Goal: Information Seeking & Learning: Check status

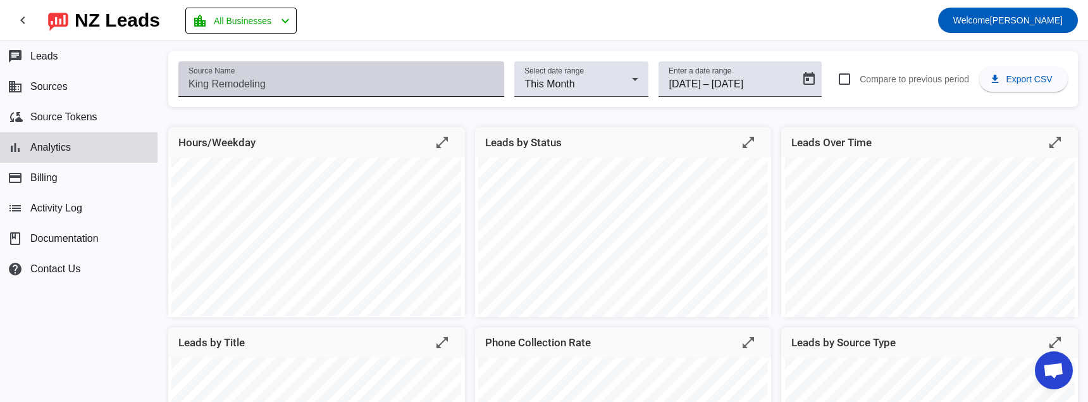
click at [354, 84] on input "Source Name" at bounding box center [342, 84] width 306 height 15
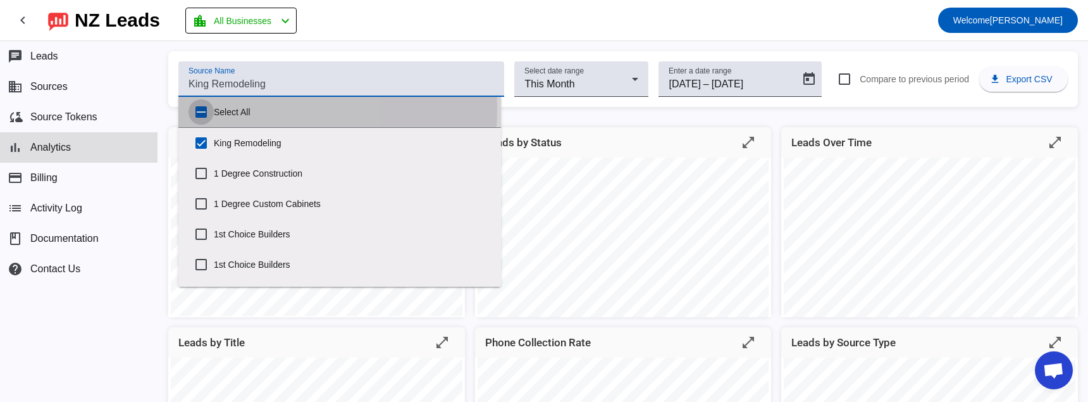
click at [198, 108] on input "Select All" at bounding box center [201, 111] width 25 height 25
checkbox input "true"
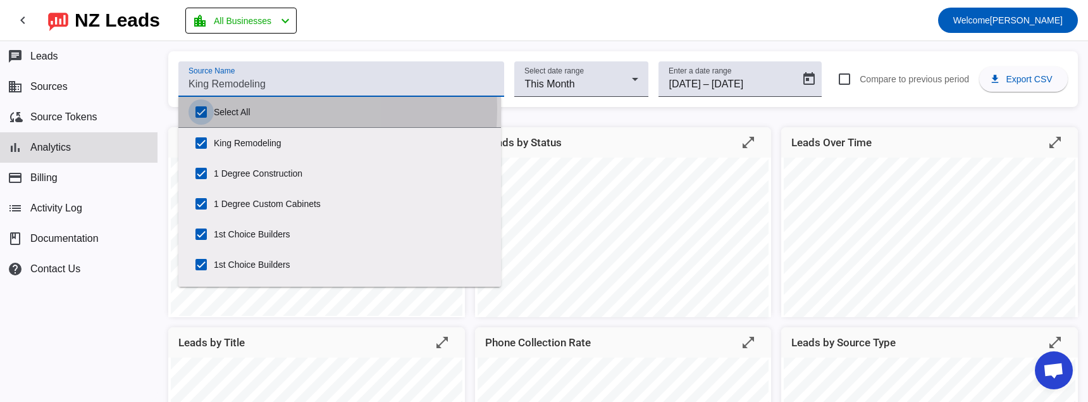
checkbox input "true"
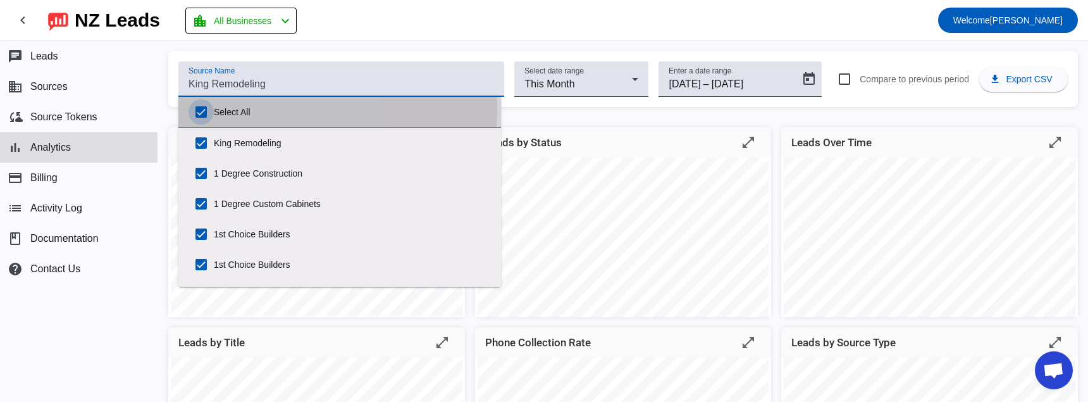
checkbox input "true"
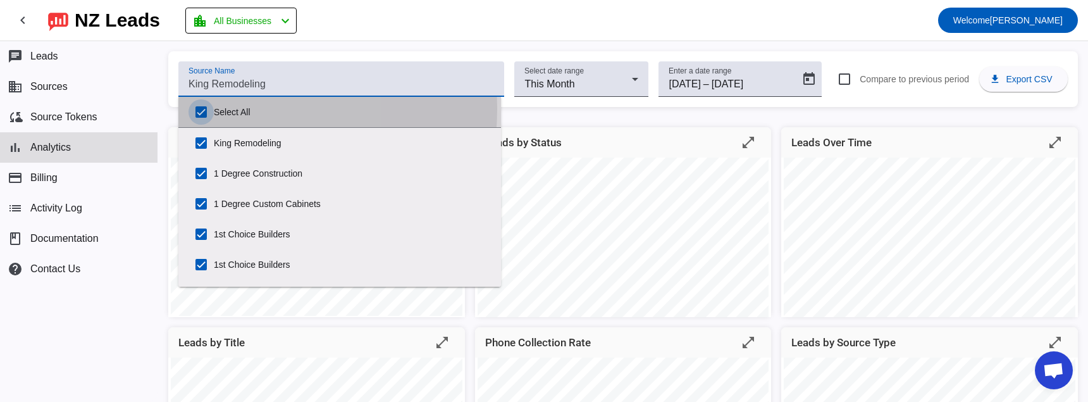
checkbox input "true"
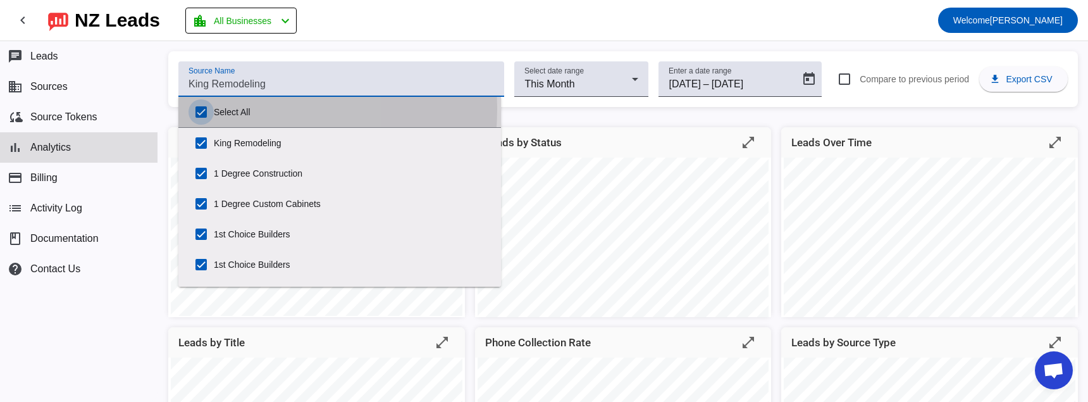
checkbox input "true"
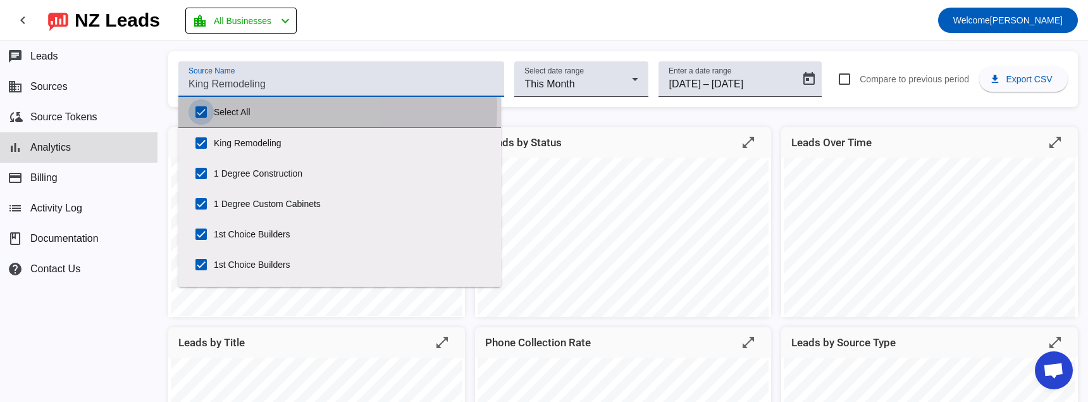
checkbox input "true"
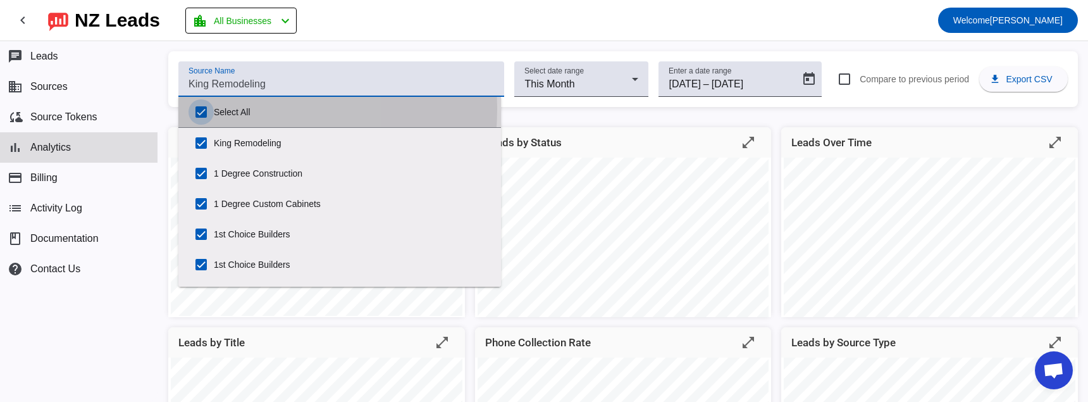
checkbox input "true"
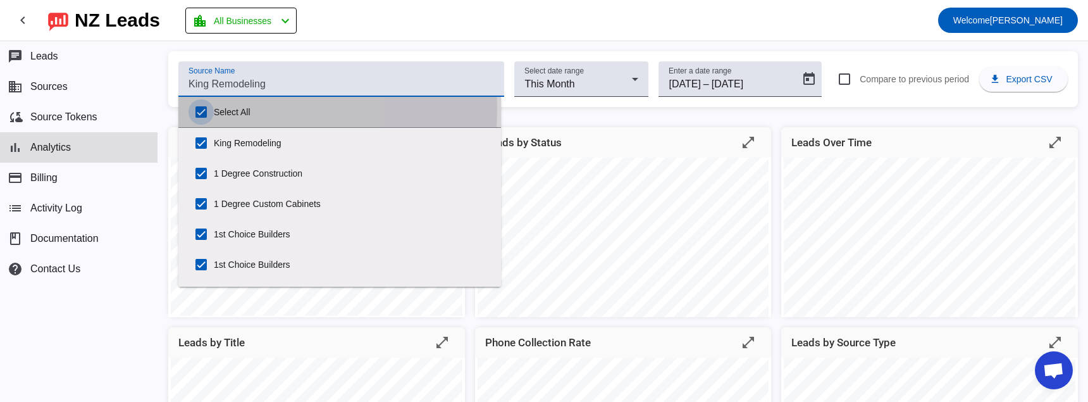
checkbox input "true"
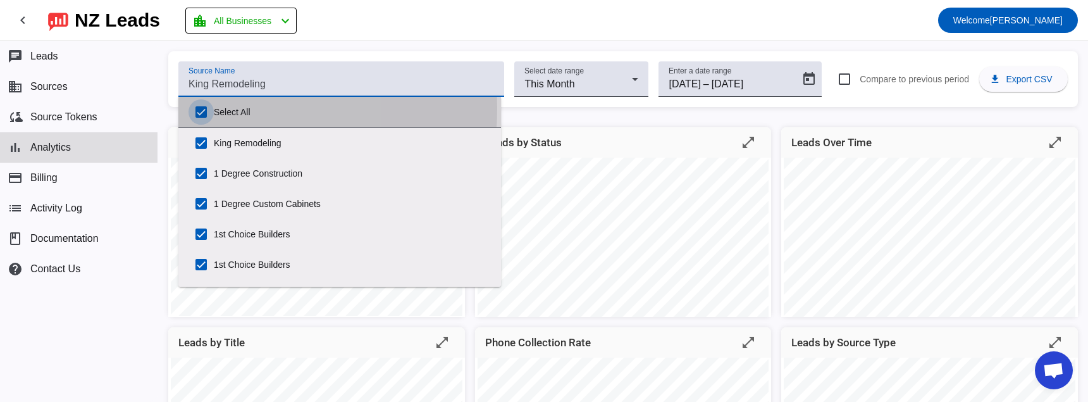
checkbox input "true"
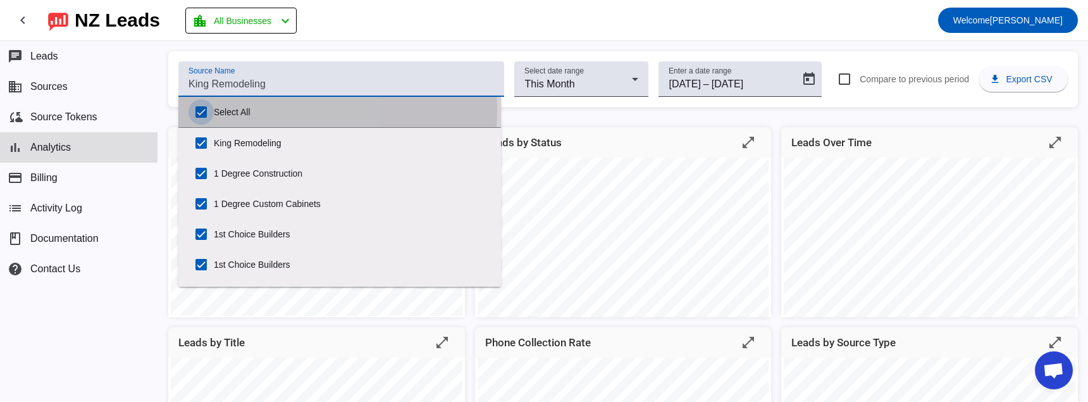
checkbox input "true"
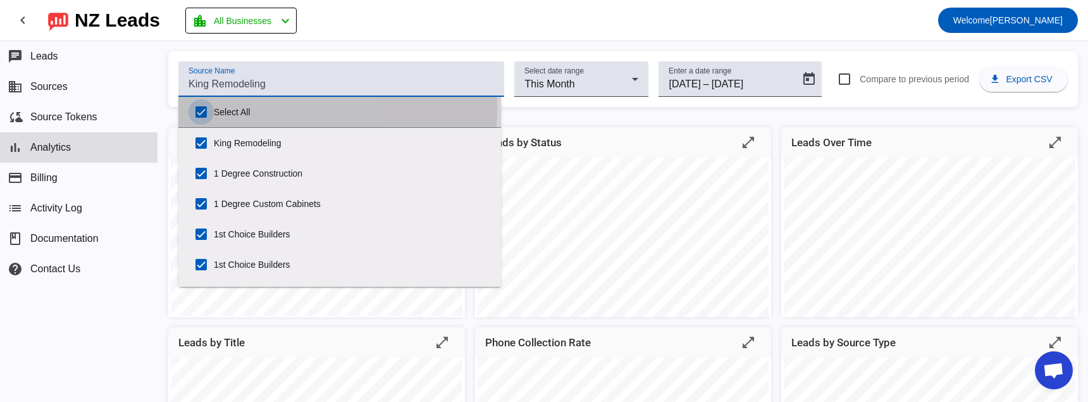
checkbox input "true"
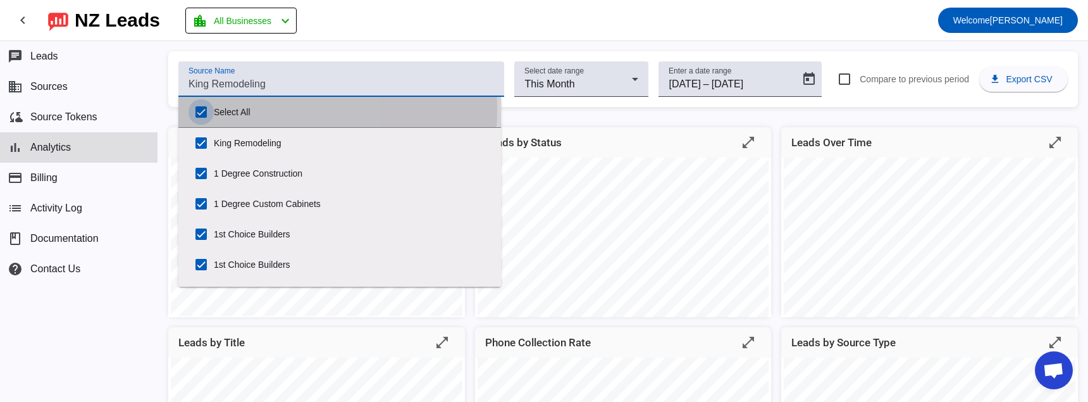
checkbox input "true"
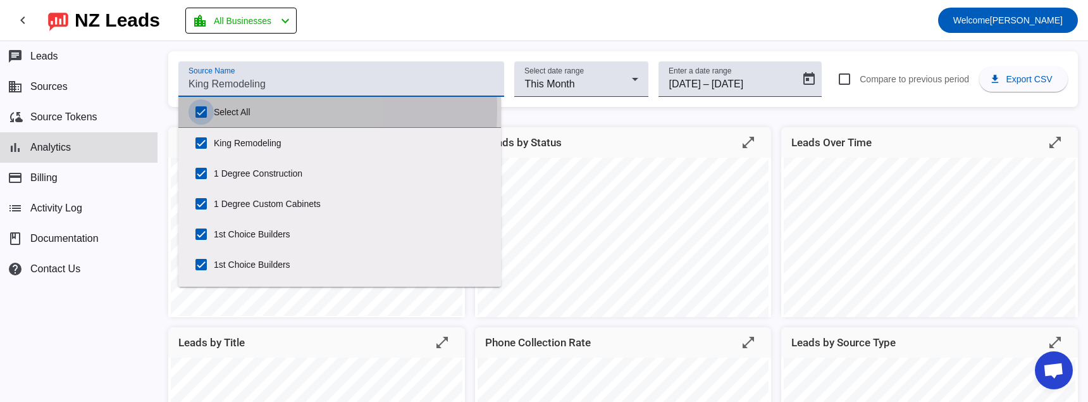
checkbox input "true"
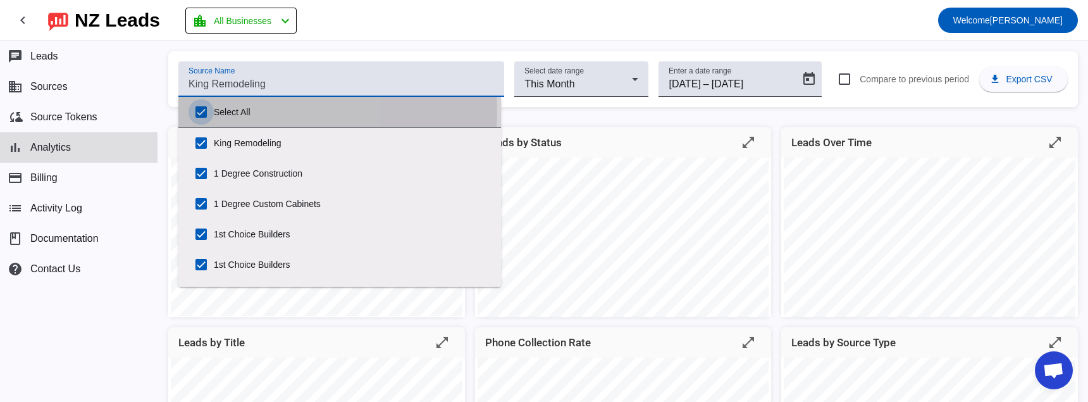
checkbox input "true"
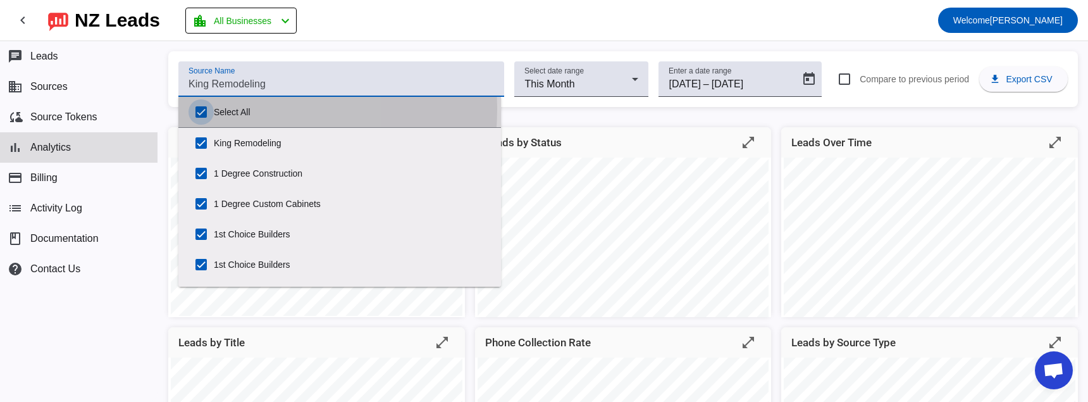
checkbox input "true"
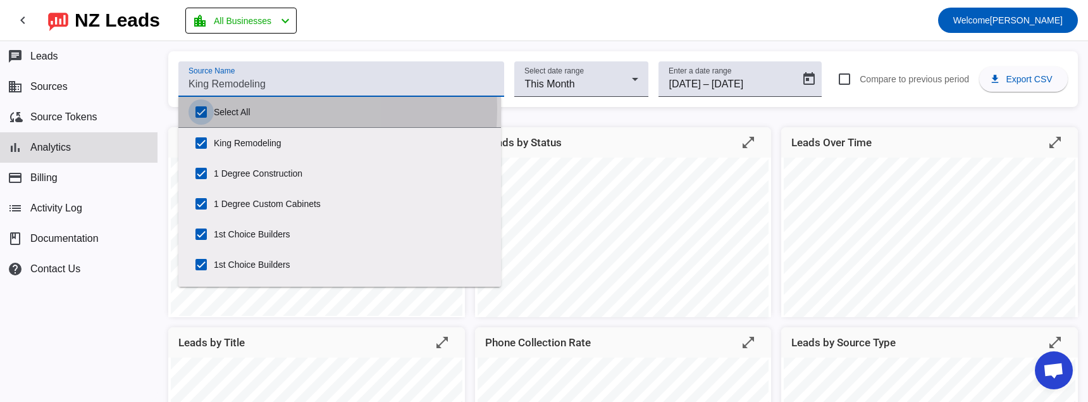
checkbox input "true"
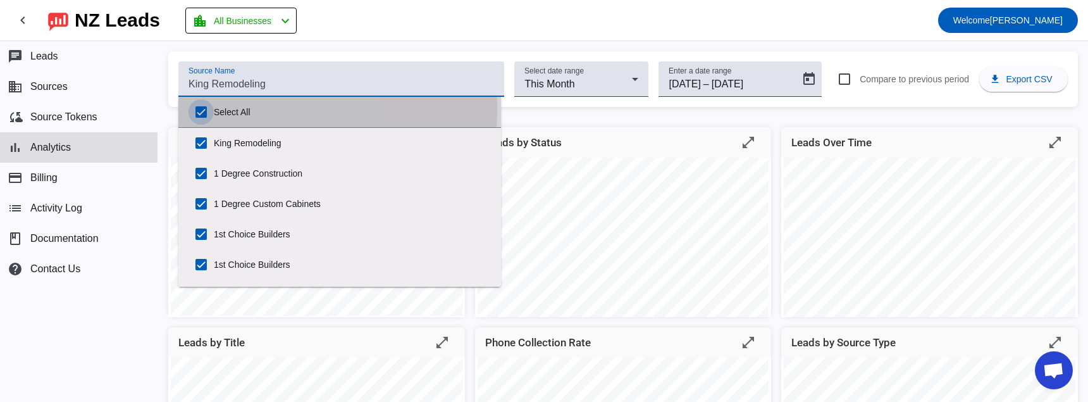
checkbox input "true"
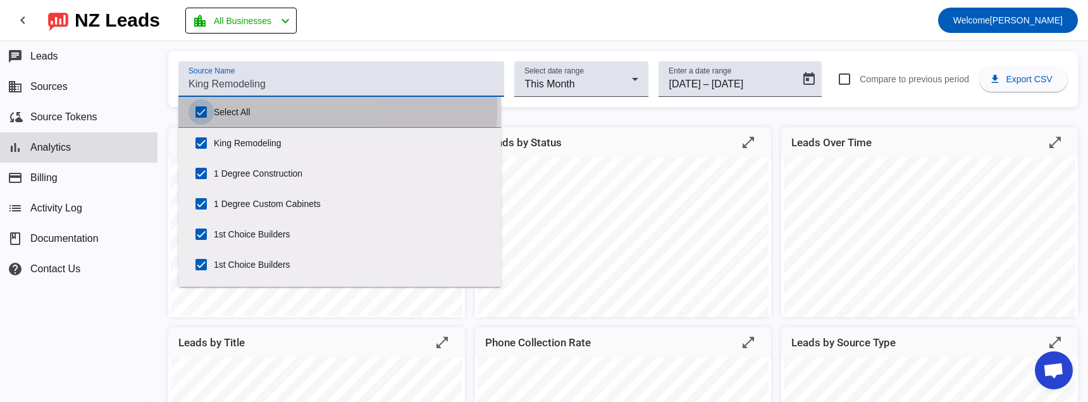
checkbox input "true"
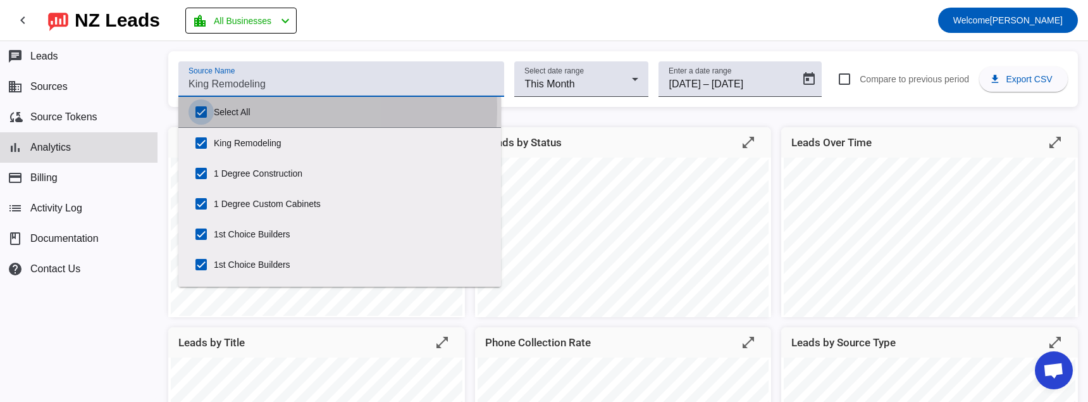
checkbox input "true"
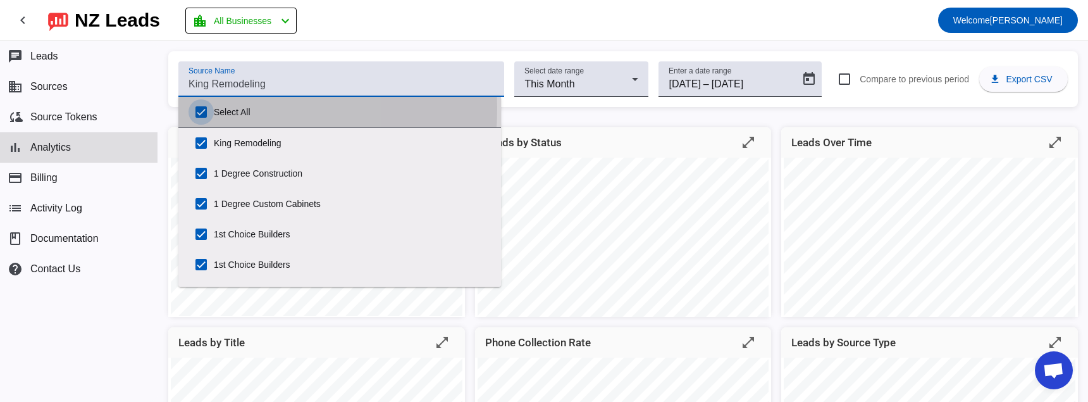
checkbox input "true"
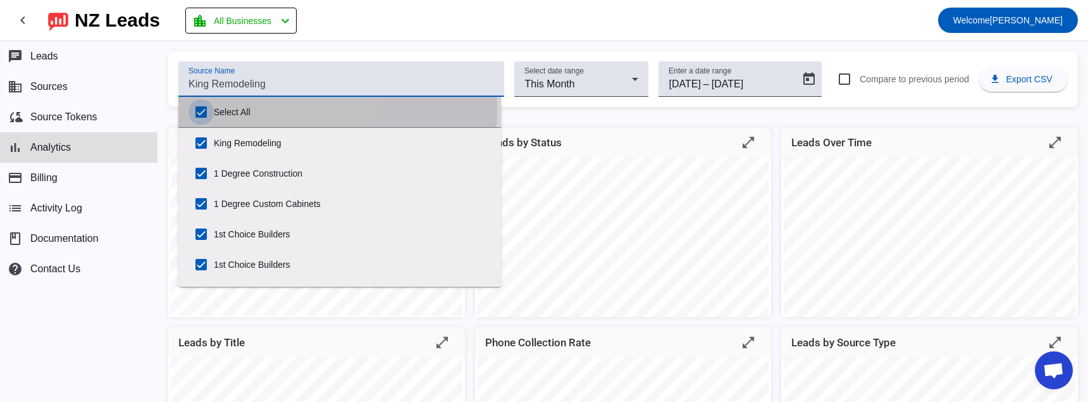
checkbox input "true"
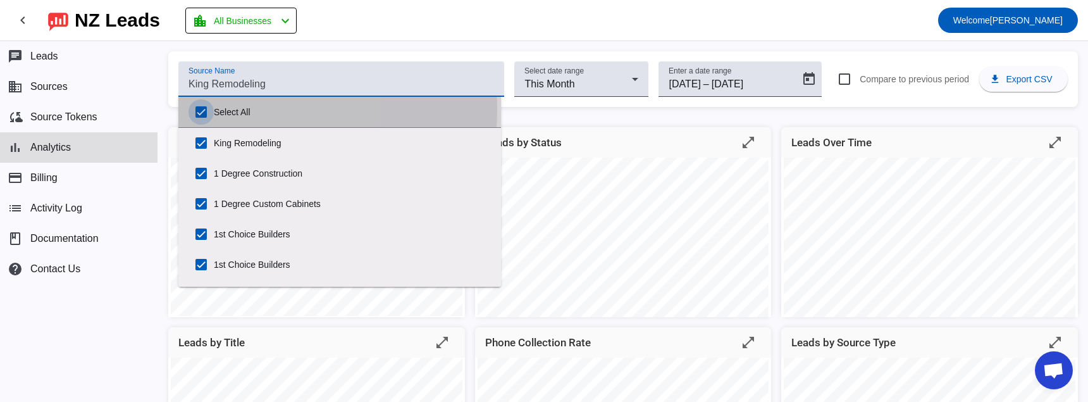
checkbox input "true"
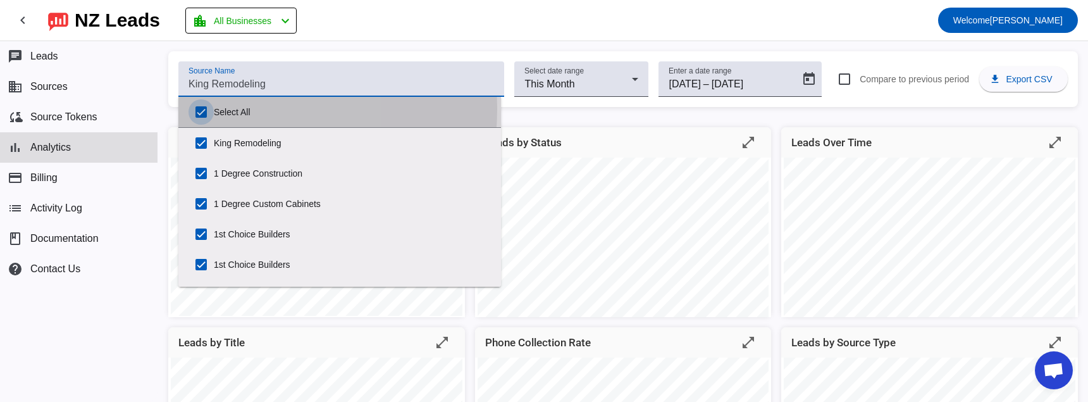
checkbox input "true"
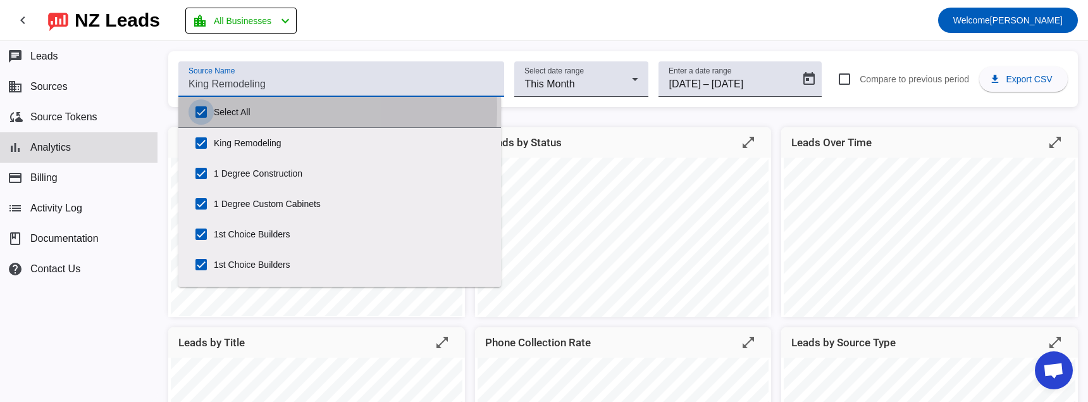
checkbox input "true"
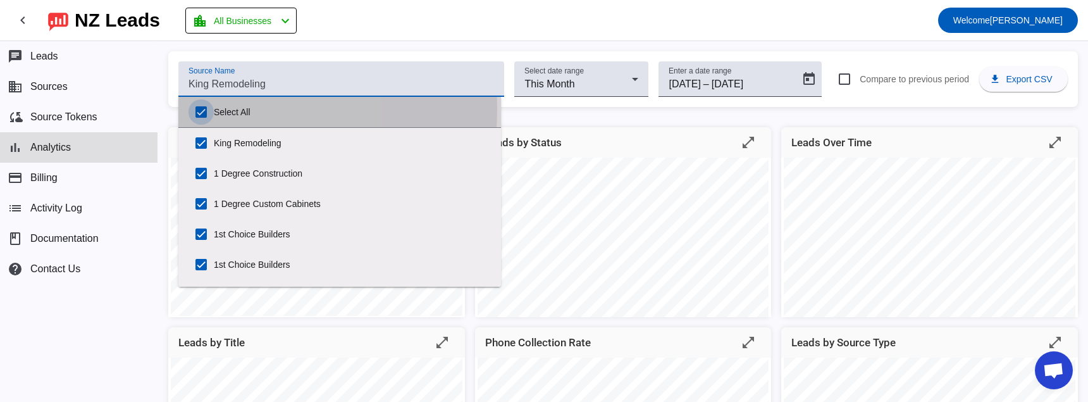
checkbox input "true"
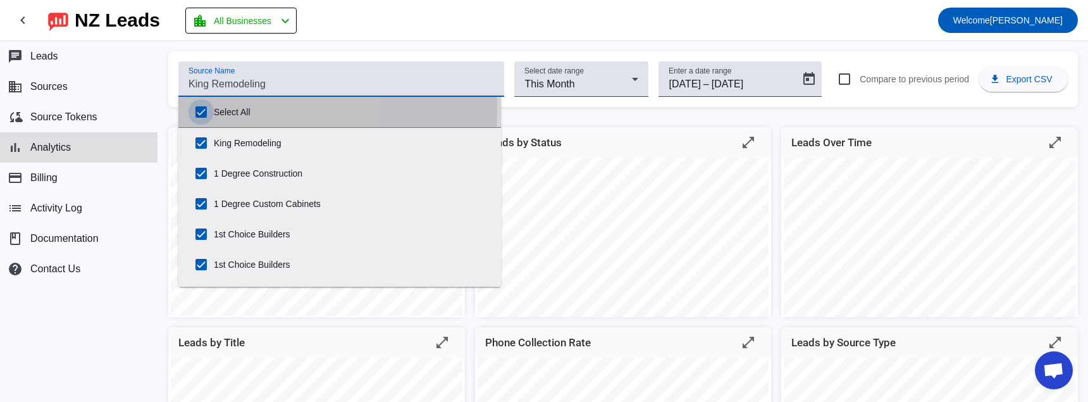
checkbox input "true"
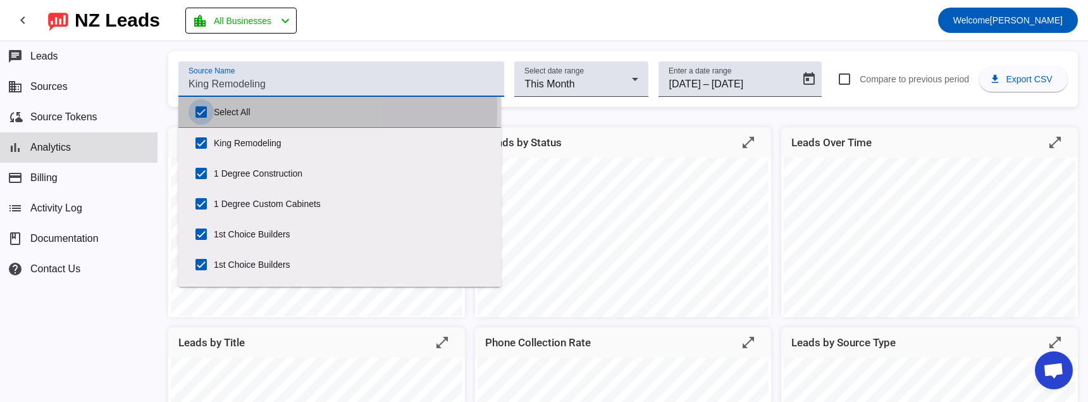
checkbox input "true"
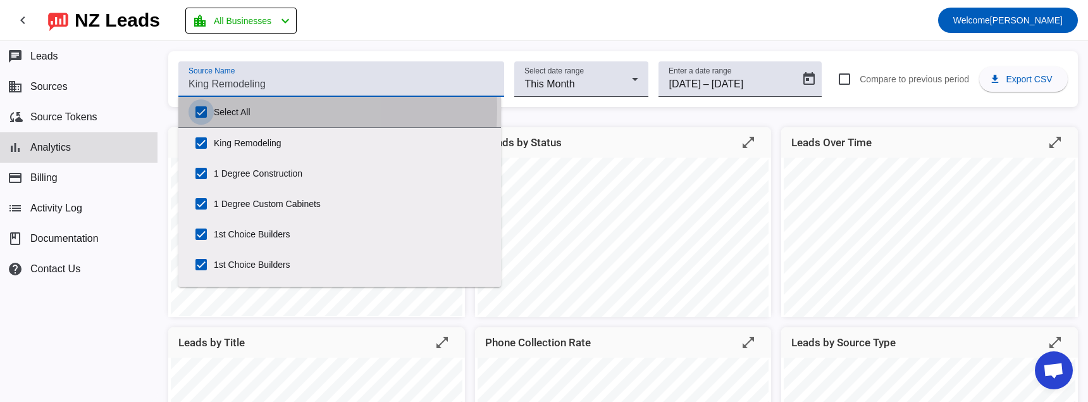
checkbox input "true"
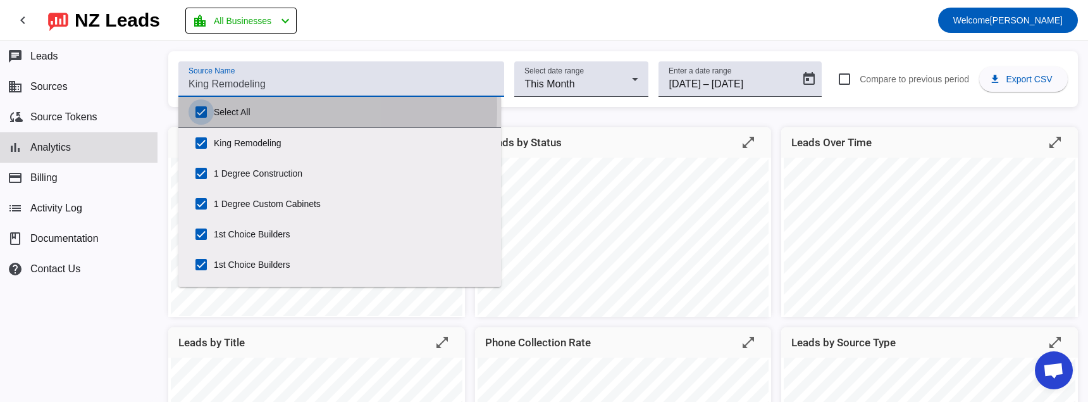
checkbox input "true"
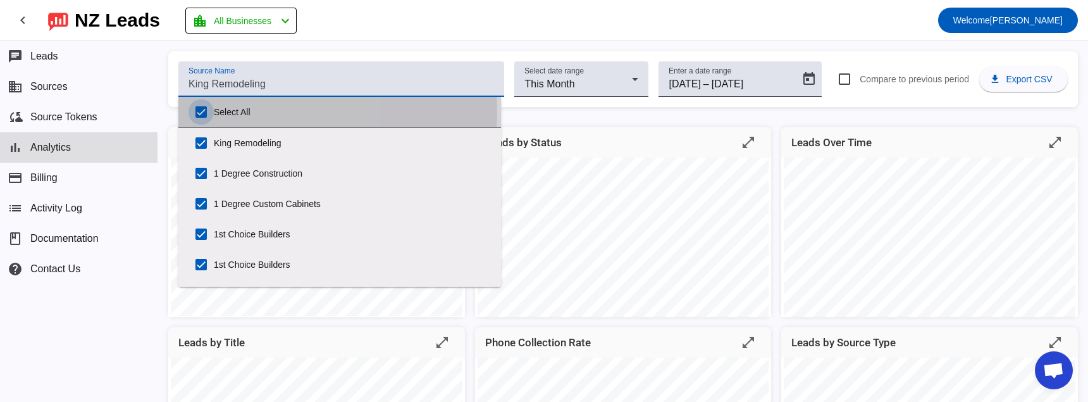
checkbox input "true"
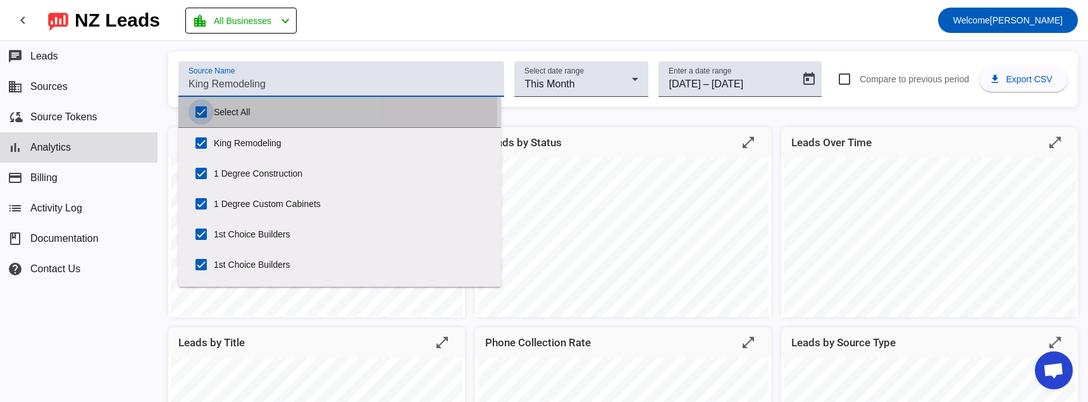
checkbox input "true"
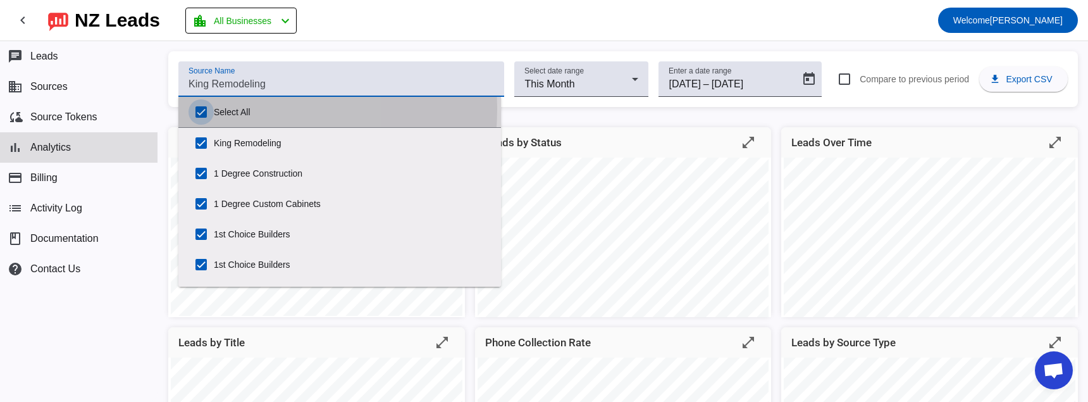
checkbox input "true"
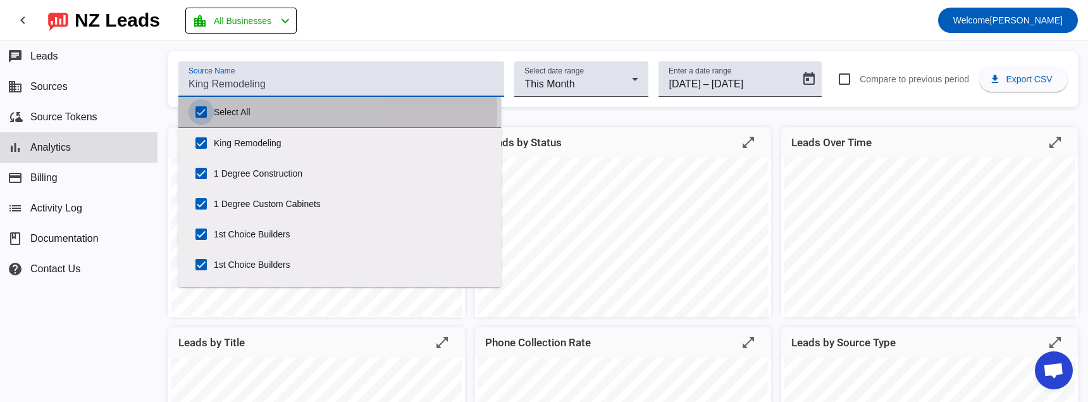
checkbox input "true"
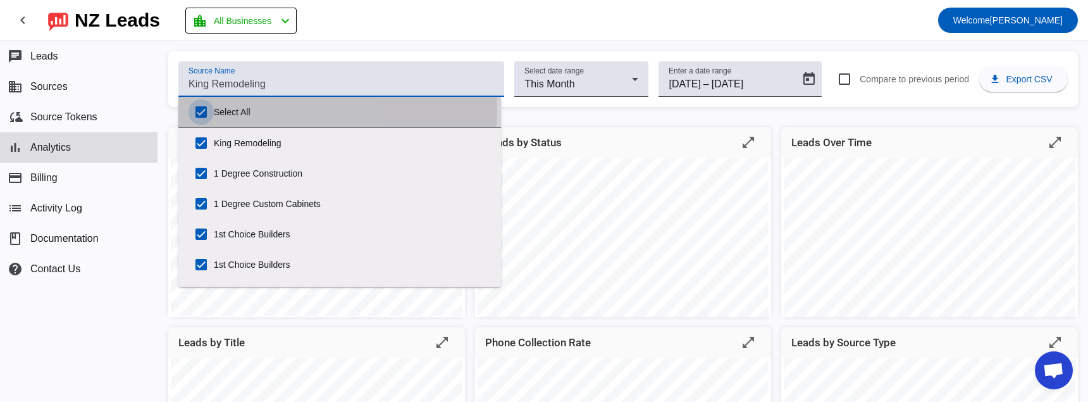
checkbox input "true"
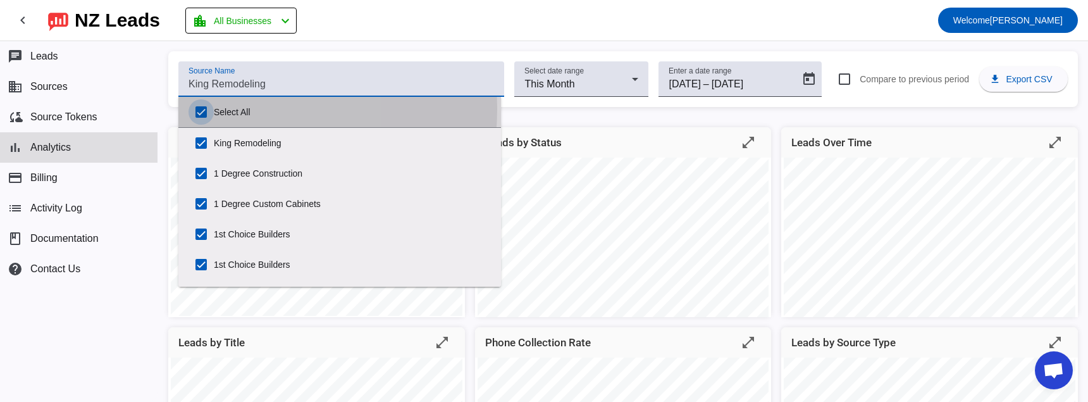
checkbox input "true"
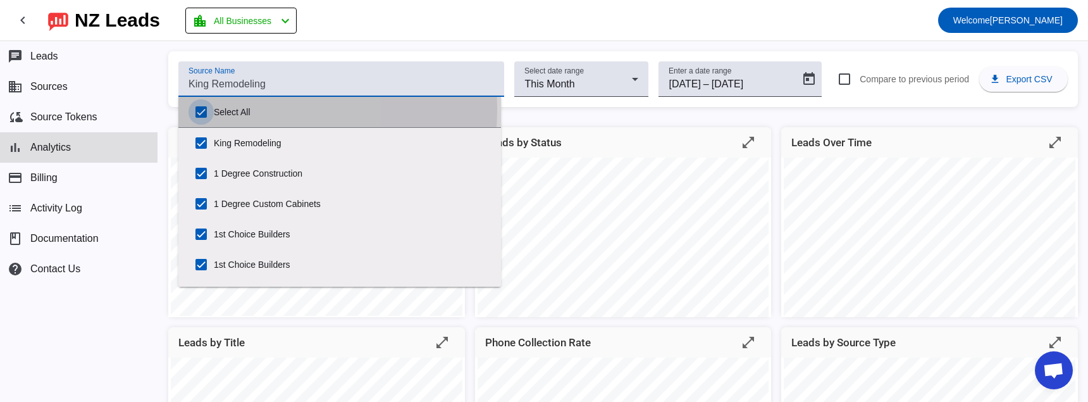
checkbox input "true"
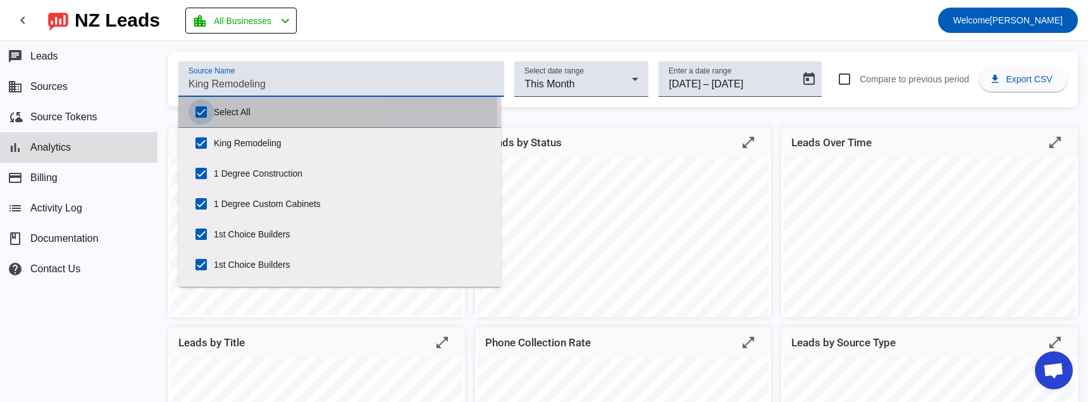
checkbox input "true"
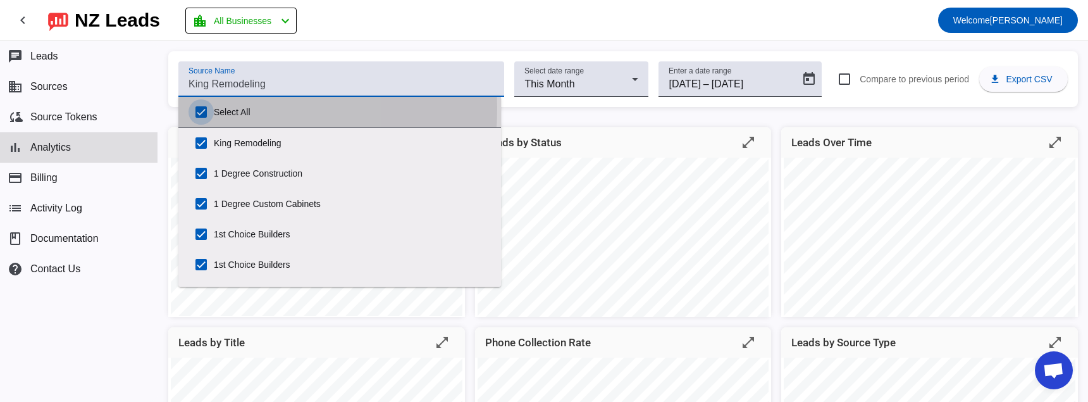
checkbox input "true"
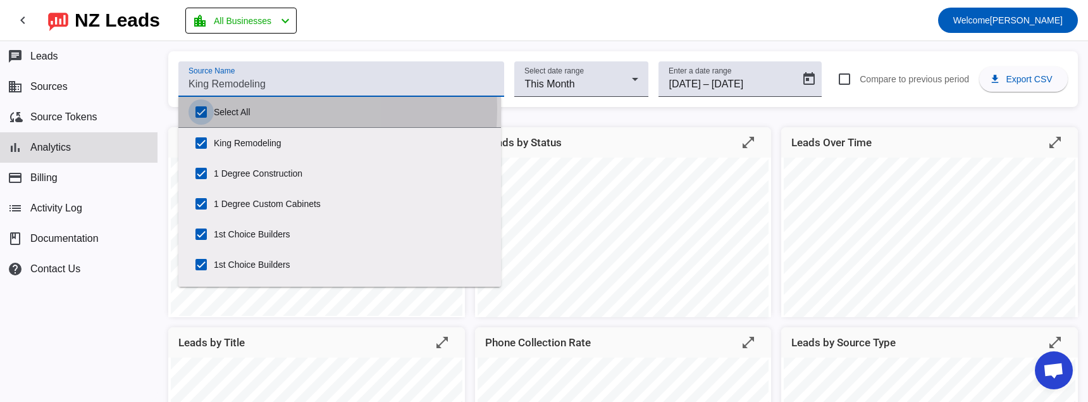
checkbox input "true"
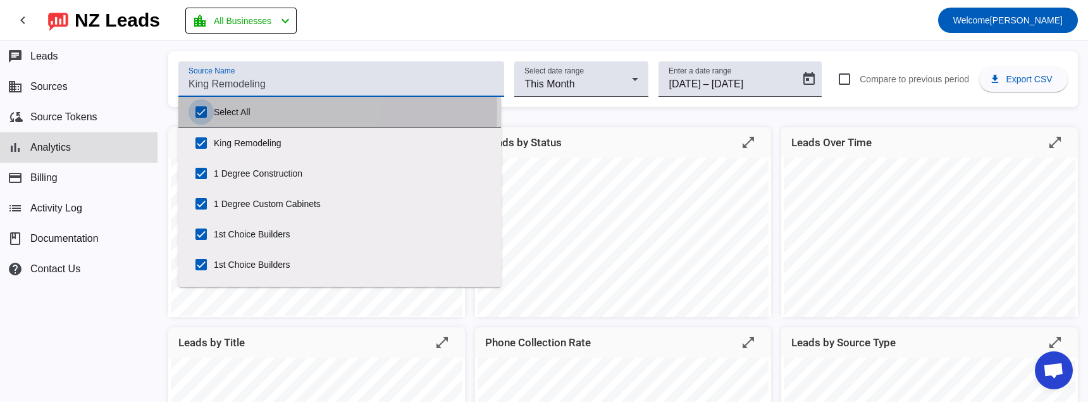
checkbox input "true"
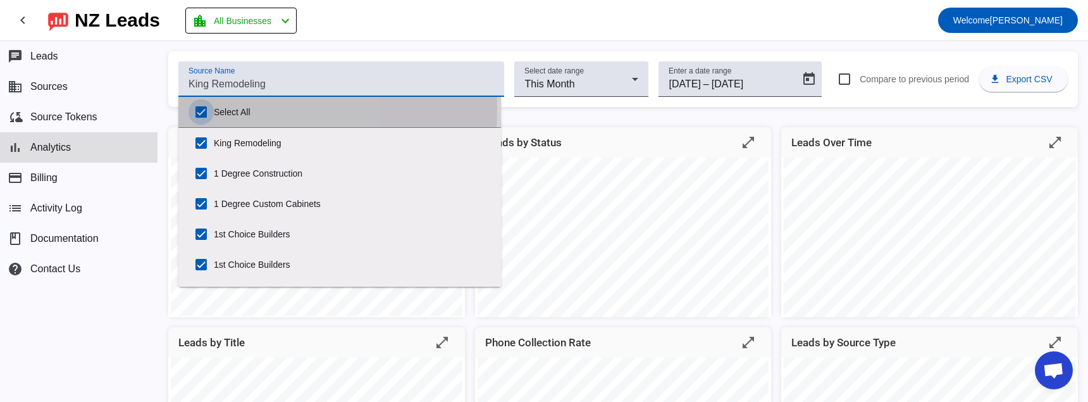
checkbox input "true"
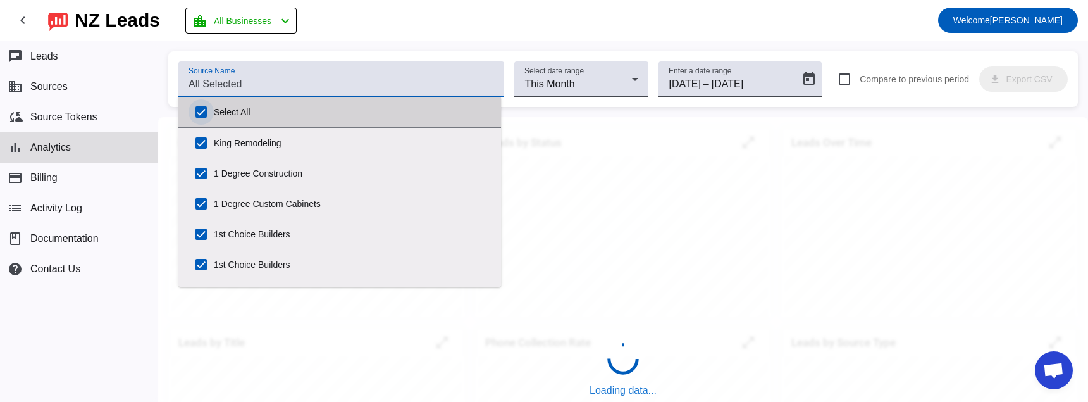
click at [202, 120] on input "Select All" at bounding box center [201, 111] width 25 height 25
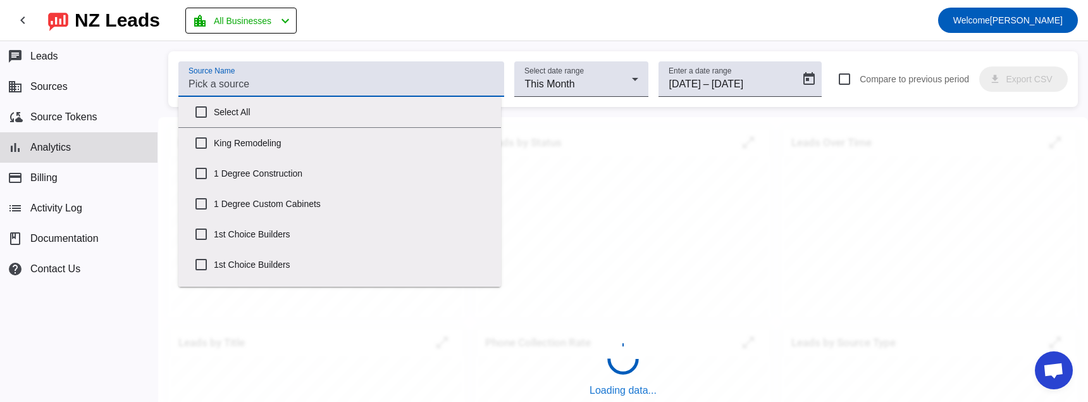
click at [208, 87] on input "Source Name" at bounding box center [342, 84] width 306 height 15
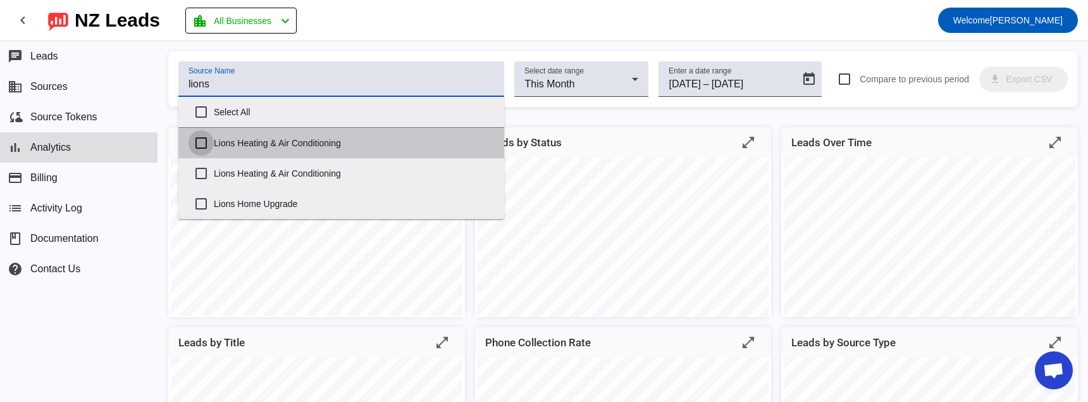
click at [201, 141] on input "Lions Heating & Air Conditioning" at bounding box center [201, 142] width 25 height 25
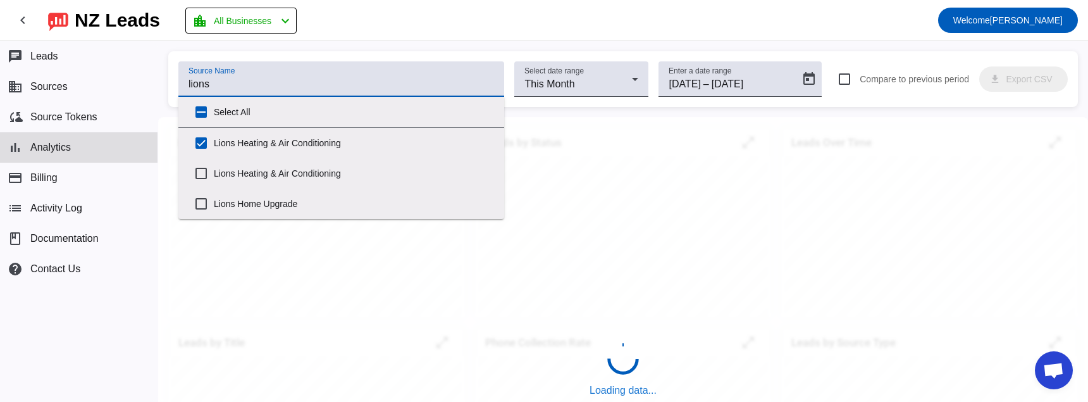
click at [375, 37] on mat-toolbar-row "chevron_left [GEOGRAPHIC_DATA] Leads location_city All Businesses chevron_left …" at bounding box center [544, 20] width 1088 height 40
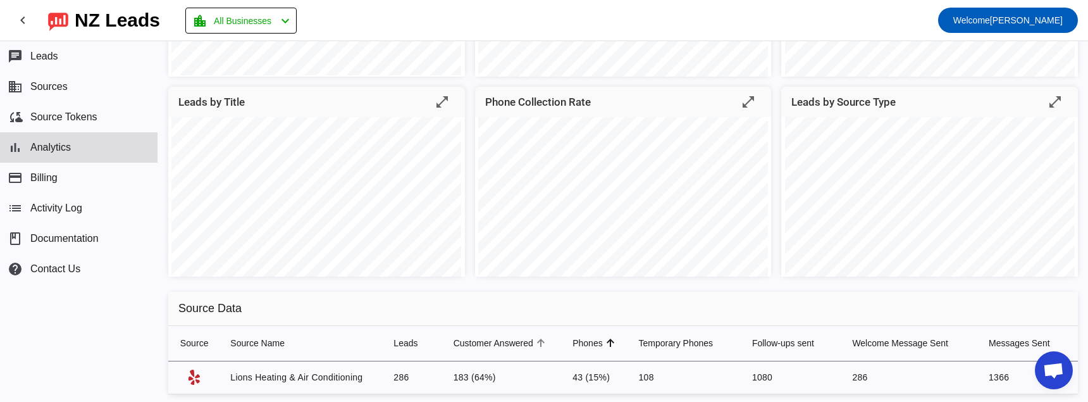
scroll to position [268, 0]
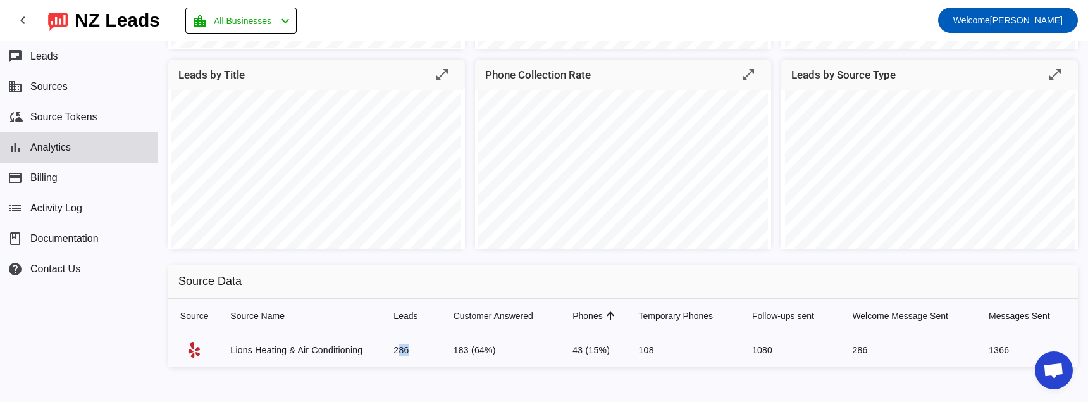
drag, startPoint x: 395, startPoint y: 352, endPoint x: 461, endPoint y: 355, distance: 65.2
click at [439, 351] on td "286" at bounding box center [412, 350] width 59 height 33
drag, startPoint x: 476, startPoint y: 352, endPoint x: 459, endPoint y: 353, distance: 17.8
click at [459, 353] on td "183 (64%)" at bounding box center [503, 350] width 119 height 33
drag, startPoint x: 625, startPoint y: 347, endPoint x: 557, endPoint y: 350, distance: 68.4
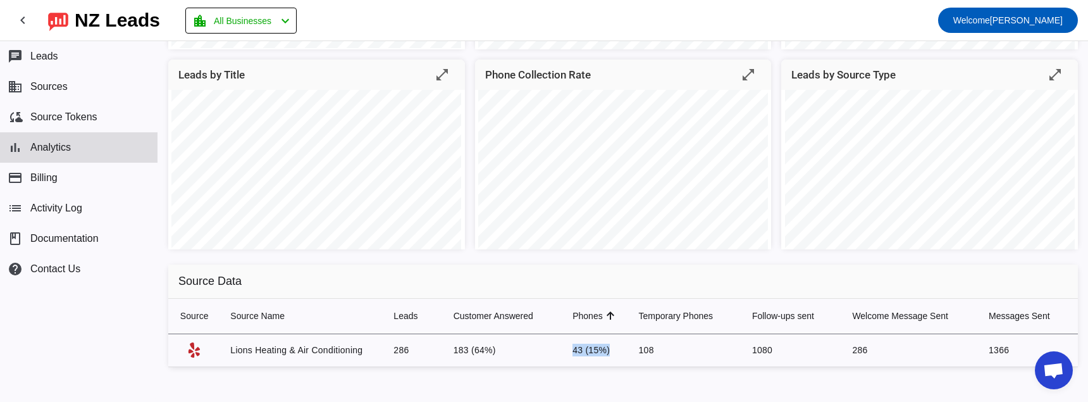
click at [557, 350] on tr "Lions Heating & Air Conditioning 286 183 (64%) 43 (15%) 108 1080 286 1366" at bounding box center [623, 350] width 910 height 33
click at [672, 337] on td "108" at bounding box center [685, 350] width 113 height 33
drag, startPoint x: 506, startPoint y: 353, endPoint x: 465, endPoint y: 349, distance: 40.7
click at [432, 350] on tr "Lions Heating & Air Conditioning 286 183 (64%) 43 (15%) 108 1080 286 1366" at bounding box center [623, 350] width 910 height 33
click at [505, 351] on td "183 (64%)" at bounding box center [503, 350] width 119 height 33
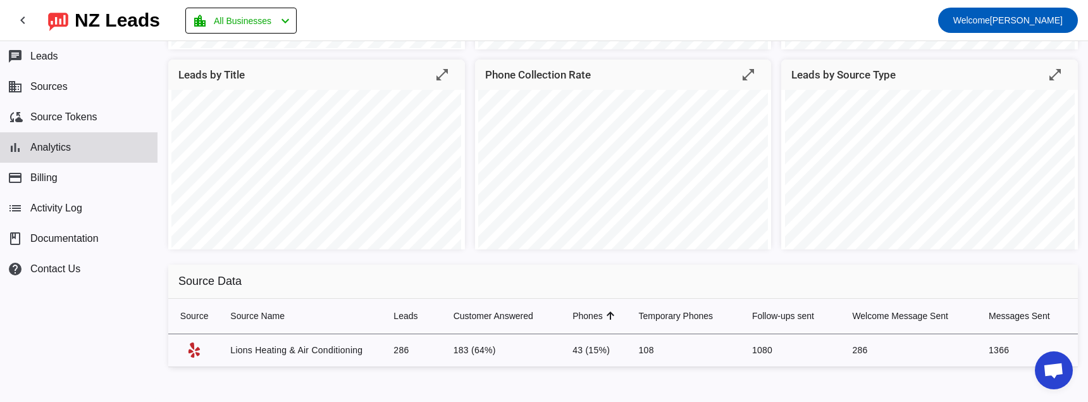
click at [566, 370] on div "Hours/Weekday open_in_full Leads by Status open_in_full Leads Over Time open_in…" at bounding box center [623, 118] width 930 height 538
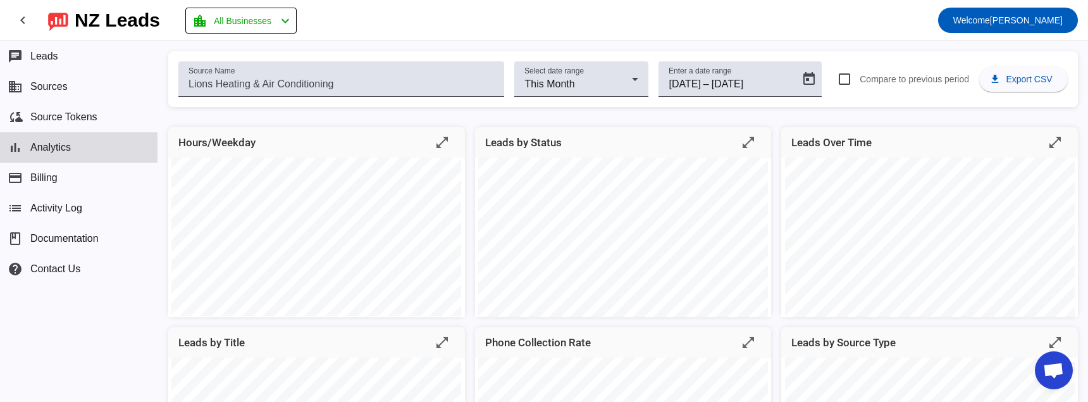
scroll to position [0, 0]
